Goal: Complete application form

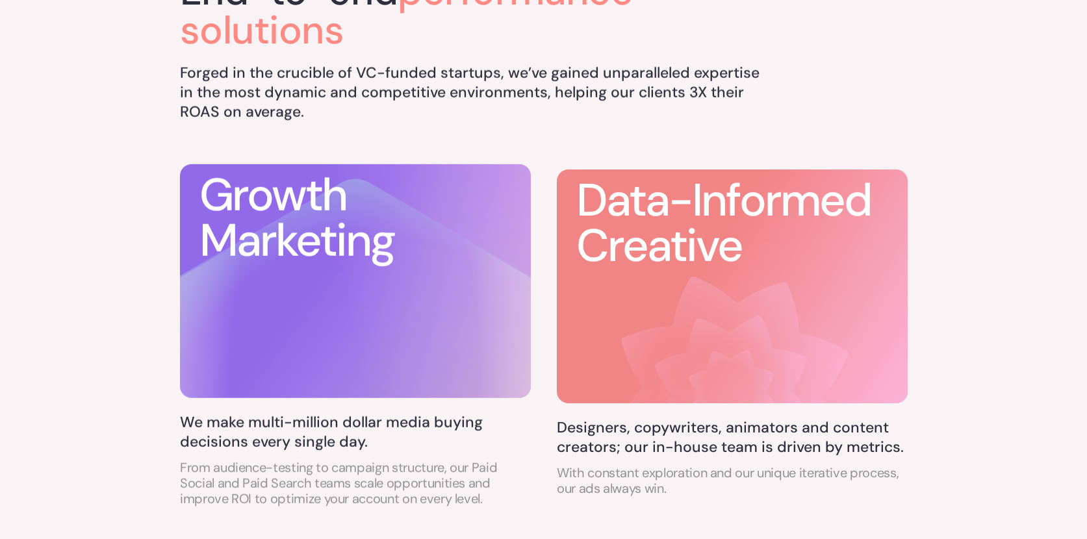
scroll to position [762, 0]
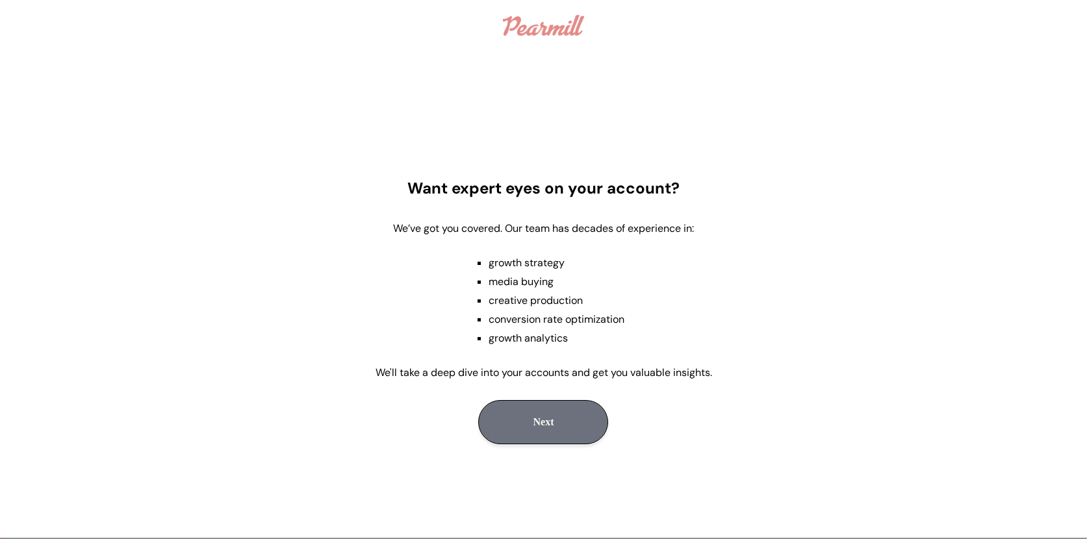
click at [531, 421] on button "Next" at bounding box center [543, 422] width 130 height 44
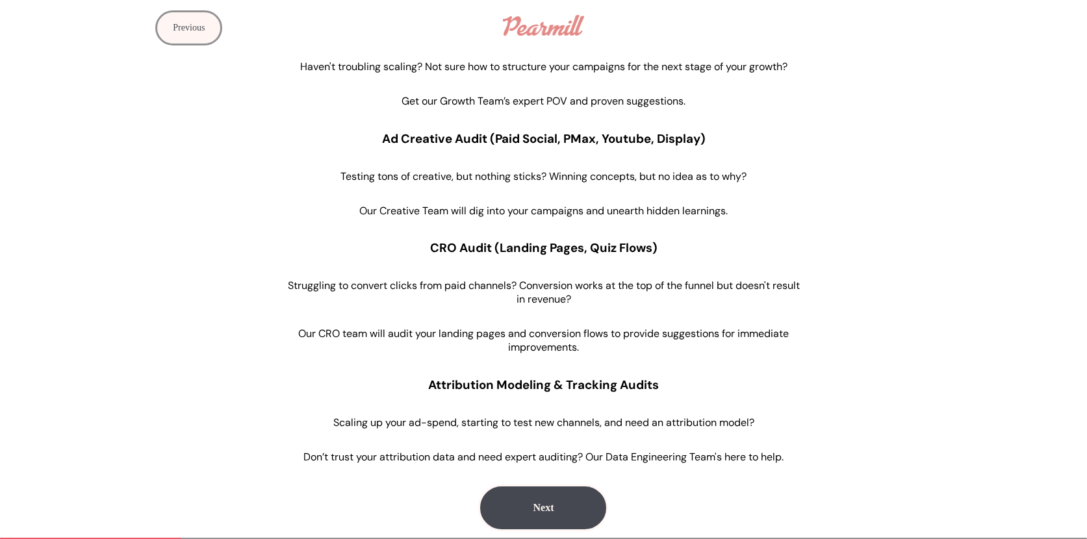
scroll to position [116, 0]
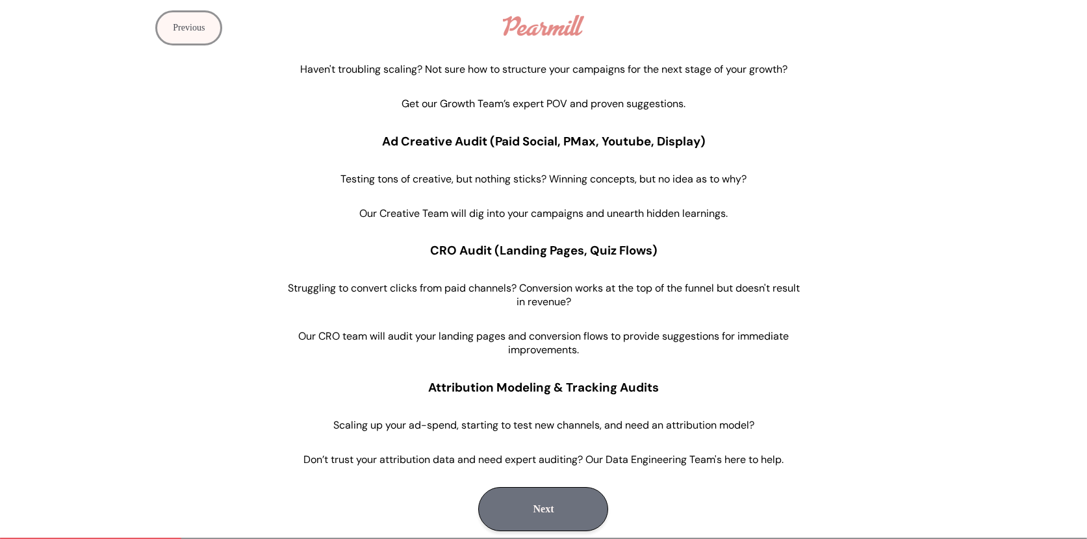
click at [538, 507] on button "Next" at bounding box center [543, 509] width 130 height 44
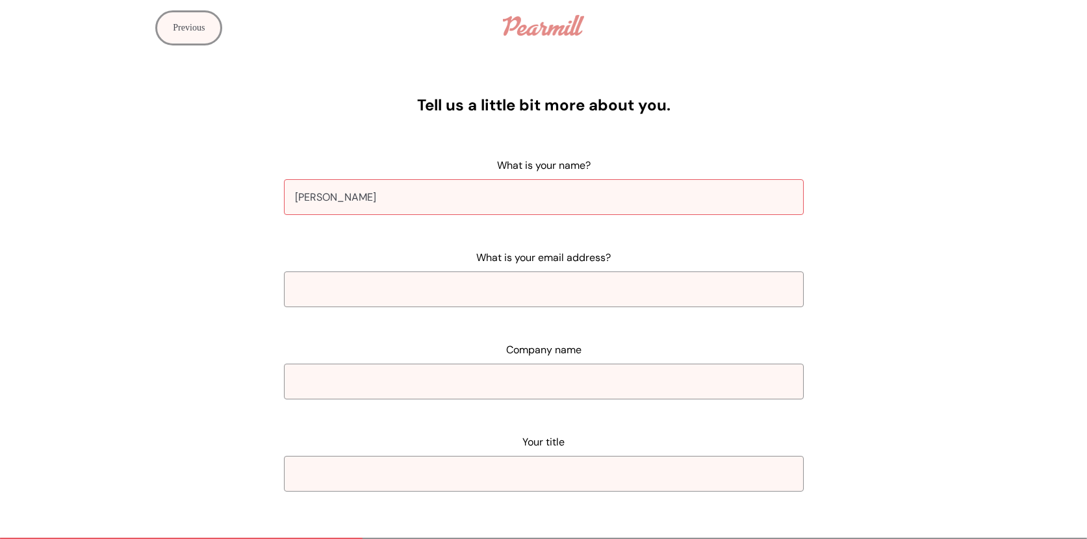
type input "[PERSON_NAME]"
type input "[EMAIL_ADDRESS][PERSON_NAME][PERSON_NAME][DOMAIN_NAME]"
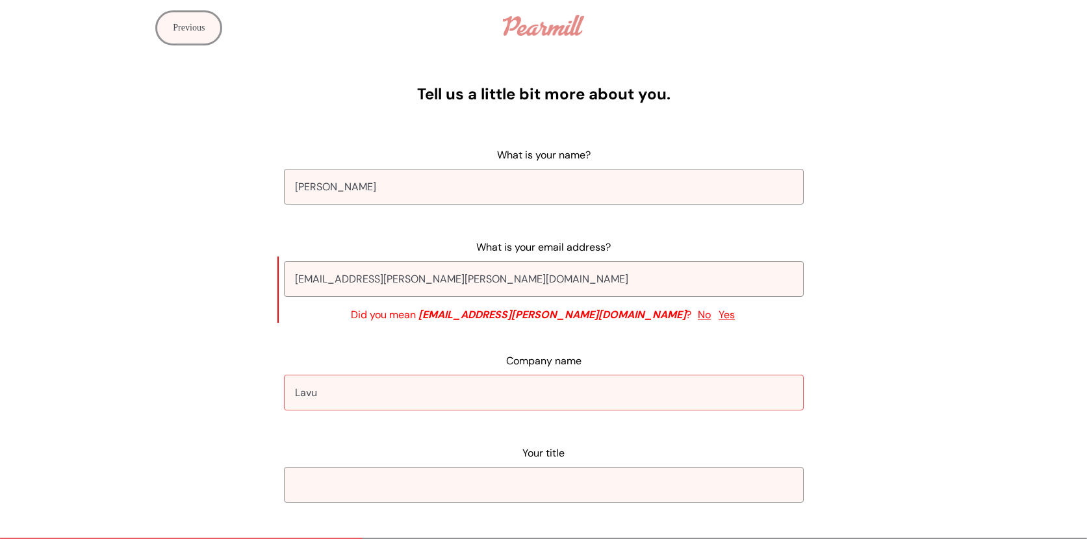
type input "Lavu"
click at [697, 315] on button "No" at bounding box center [705, 315] width 16 height 16
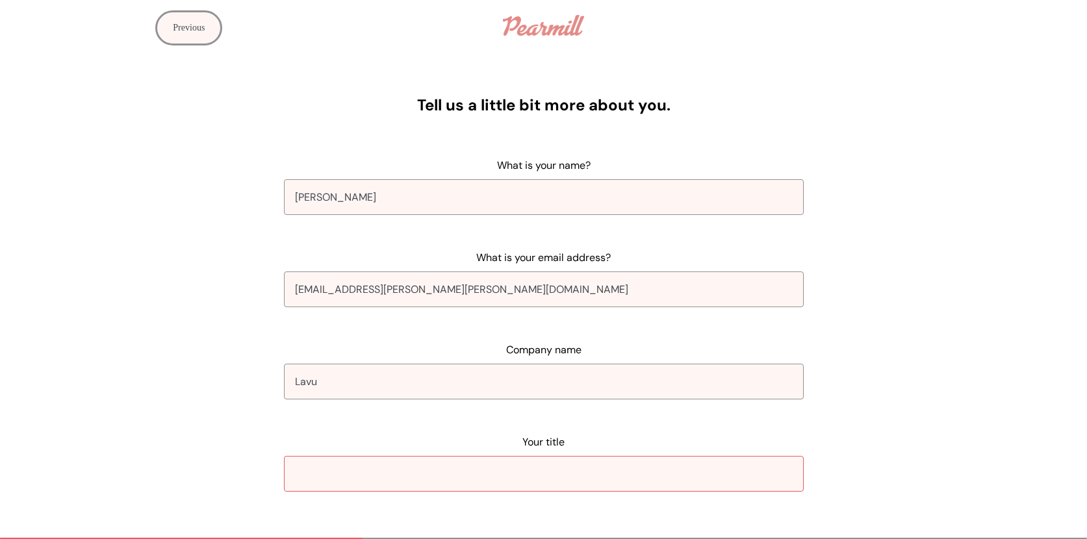
click at [544, 464] on input "Your title" at bounding box center [544, 474] width 520 height 36
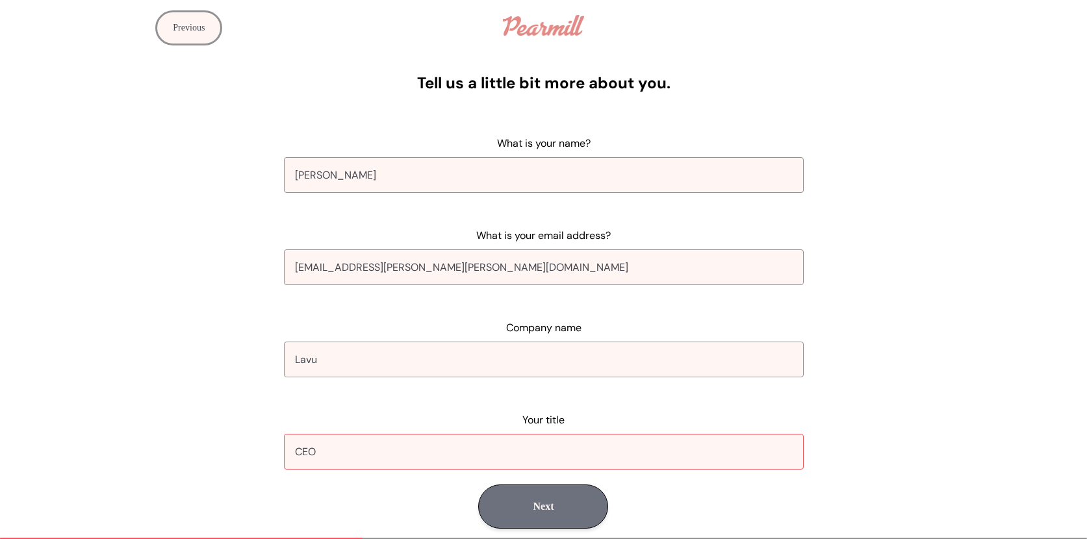
type input "CEO"
click at [537, 521] on button "Next" at bounding box center [543, 507] width 130 height 44
